Goal: Task Accomplishment & Management: Manage account settings

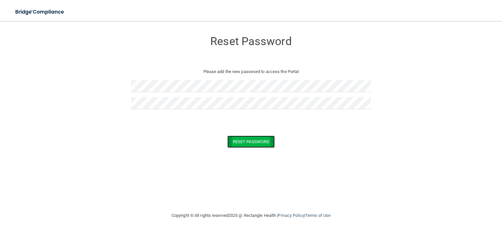
click at [249, 141] on button "Reset Password" at bounding box center [250, 141] width 47 height 12
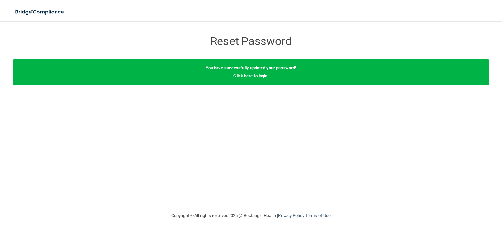
click at [249, 76] on link "Click here to login" at bounding box center [250, 75] width 34 height 5
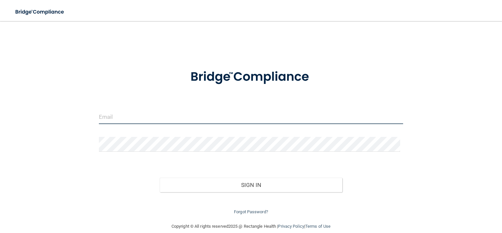
click at [105, 117] on input "email" at bounding box center [251, 116] width 305 height 15
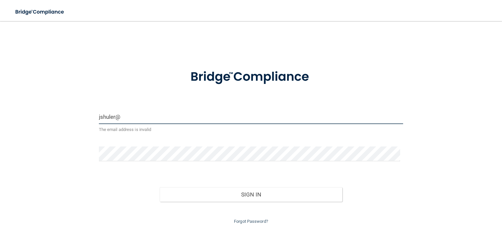
type input "[EMAIL_ADDRESS][DOMAIN_NAME]"
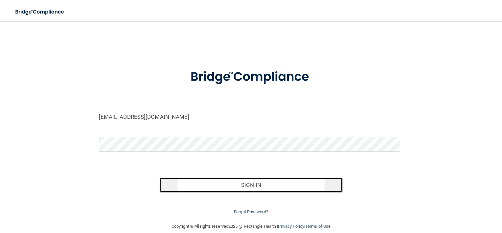
click at [246, 183] on button "Sign In" at bounding box center [251, 184] width 183 height 14
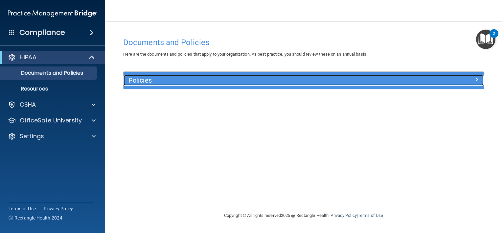
click at [178, 79] on h5 "Policies" at bounding box center [258, 80] width 260 height 7
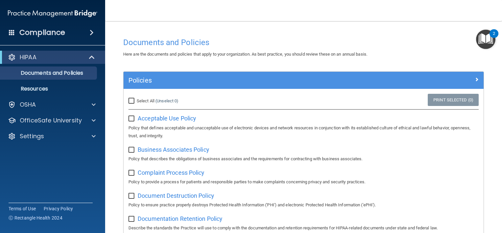
click at [488, 38] on img "Open Resource Center, 2 new notifications" at bounding box center [485, 39] width 19 height 19
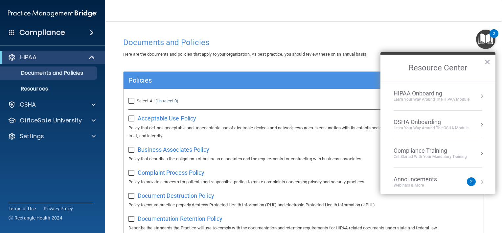
click at [424, 178] on div "Announcements" at bounding box center [422, 178] width 57 height 7
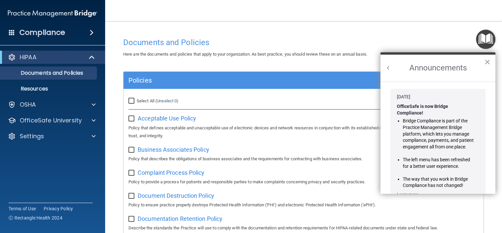
click at [488, 61] on button "×" at bounding box center [487, 62] width 6 height 11
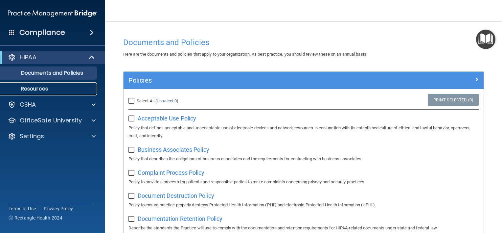
click at [39, 87] on p "Resources" at bounding box center [49, 88] width 90 height 7
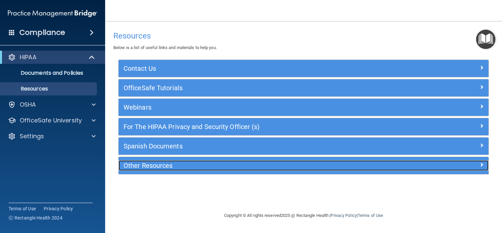
click at [152, 162] on h5 "Other Resources" at bounding box center [258, 165] width 268 height 7
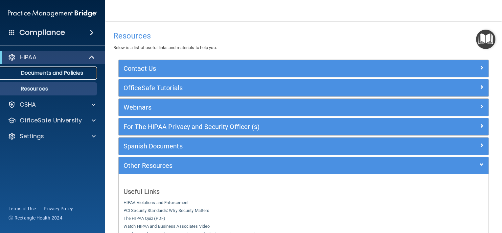
click at [53, 71] on p "Documents and Policies" at bounding box center [49, 73] width 90 height 7
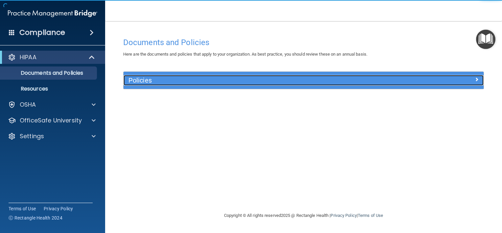
click at [150, 81] on h5 "Policies" at bounding box center [258, 80] width 260 height 7
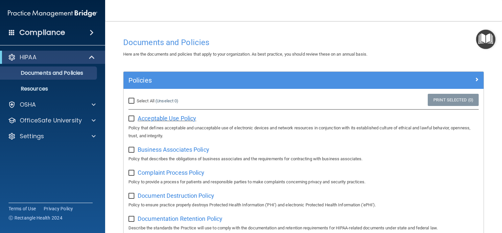
click at [155, 118] on span "Acceptable Use Policy" at bounding box center [167, 118] width 58 height 7
